Goal: Task Accomplishment & Management: Complete application form

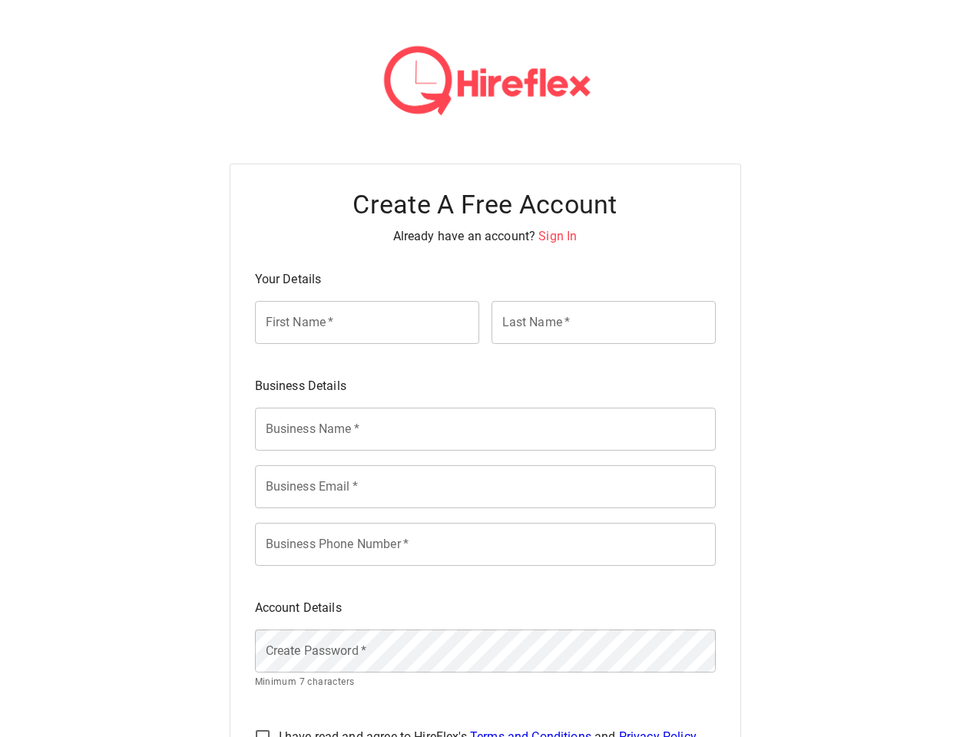
click at [485, 369] on div "Business Details" at bounding box center [479, 380] width 473 height 31
click at [557, 236] on span "Sign In" at bounding box center [557, 236] width 38 height 15
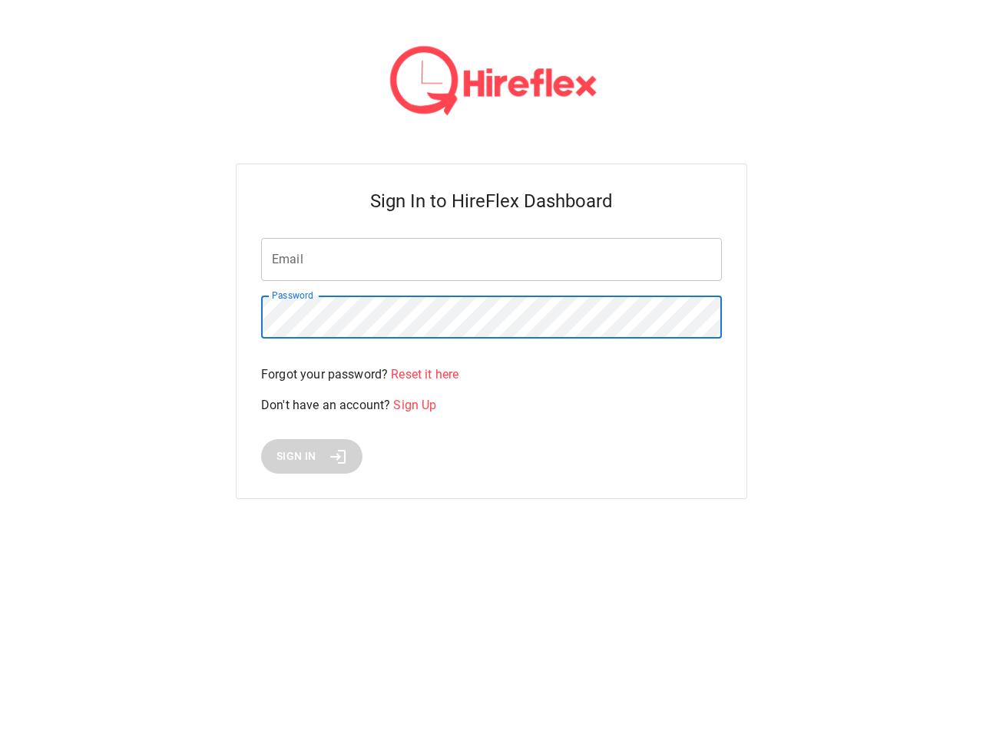
click at [485, 429] on div "Email Email Password Password Forgot your password? Reset it here Don't have an…" at bounding box center [491, 356] width 461 height 236
click at [485, 487] on div "Sign In to HireFlex Dashboard Email Email Password Password Forgot your passwor…" at bounding box center [492, 332] width 512 height 336
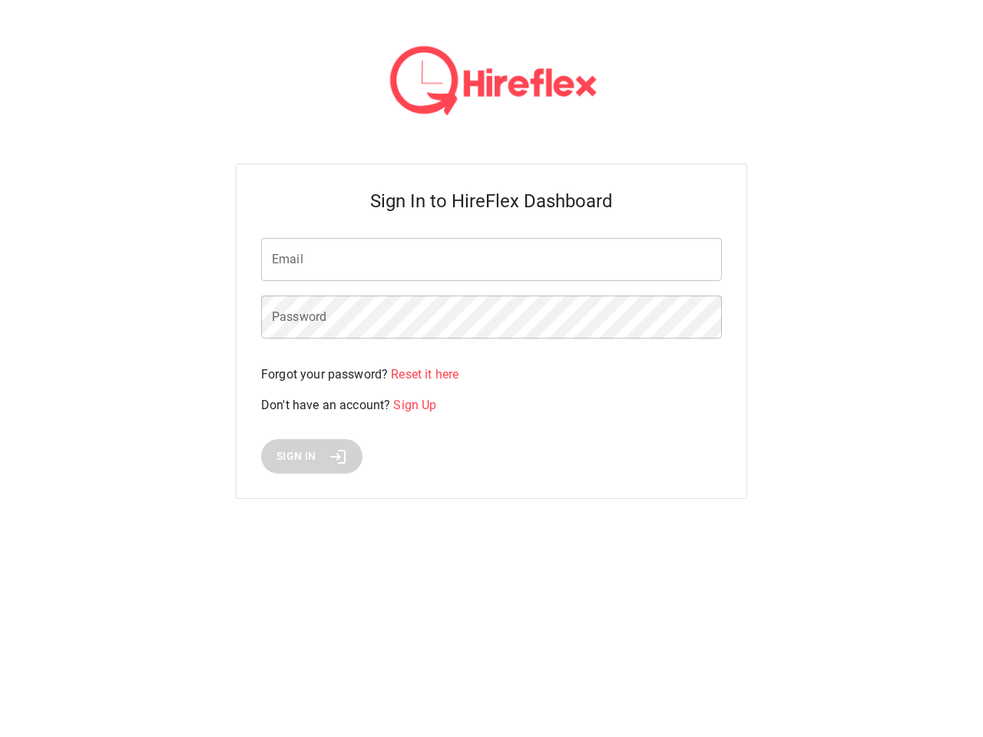
click at [485, 536] on html "Sign In to HireFlex Dashboard Email Email Password Password Forgot your passwor…" at bounding box center [491, 268] width 983 height 536
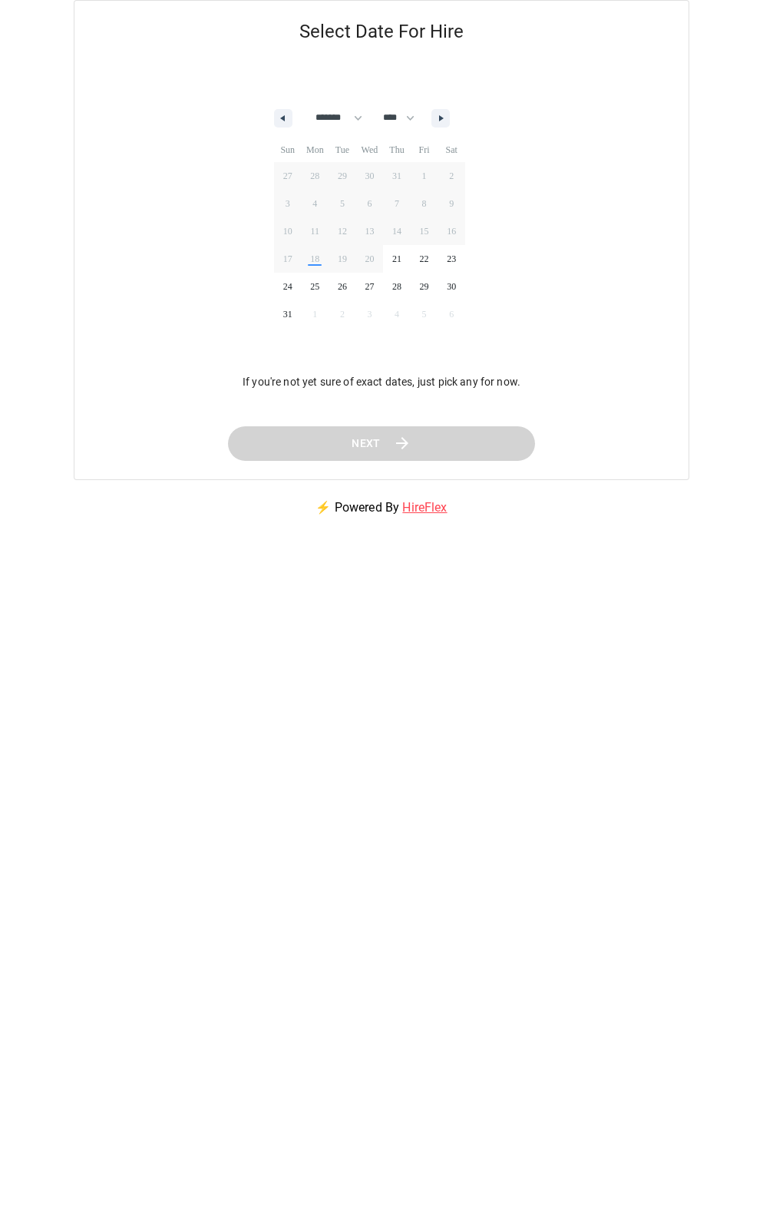
select select "*"
select select "****"
click at [382, 267] on span "20" at bounding box center [370, 259] width 28 height 20
click at [283, 118] on icon "button" at bounding box center [281, 118] width 8 height 6
click at [447, 118] on icon "button" at bounding box center [443, 118] width 8 height 6
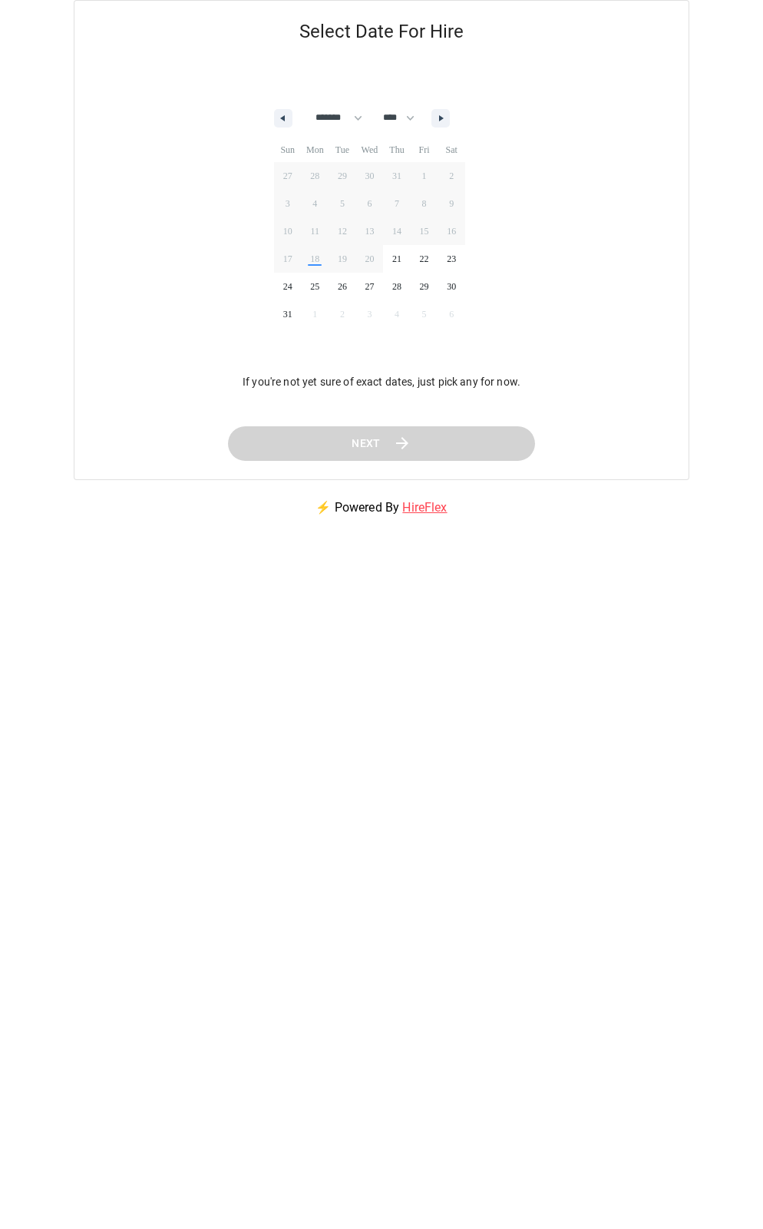
select select "*"
